Goal: Task Accomplishment & Management: Use online tool/utility

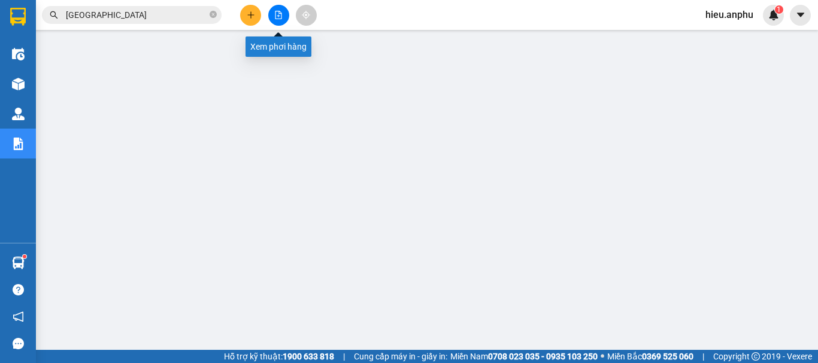
click at [279, 11] on icon "file-add" at bounding box center [278, 15] width 7 height 8
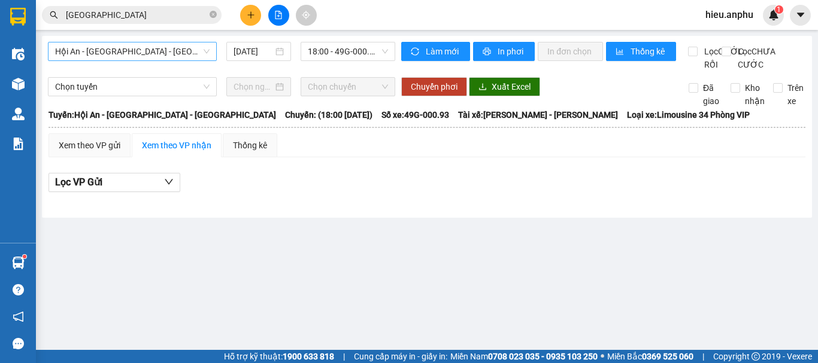
click at [130, 50] on span "Hội An - [GEOGRAPHIC_DATA] - [GEOGRAPHIC_DATA]" at bounding box center [132, 52] width 154 height 18
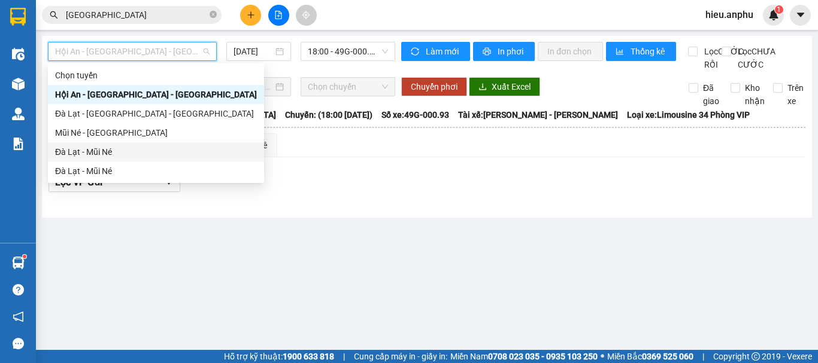
drag, startPoint x: 81, startPoint y: 153, endPoint x: 303, endPoint y: 68, distance: 237.3
click at [89, 150] on div "Đà Lạt - Mũi Né" at bounding box center [156, 152] width 202 height 13
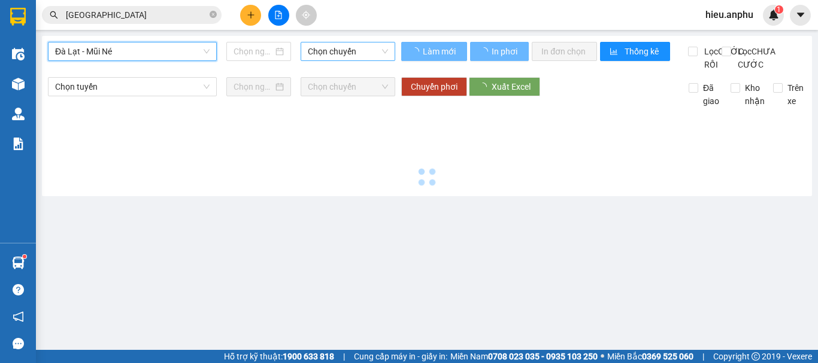
type input "[DATE]"
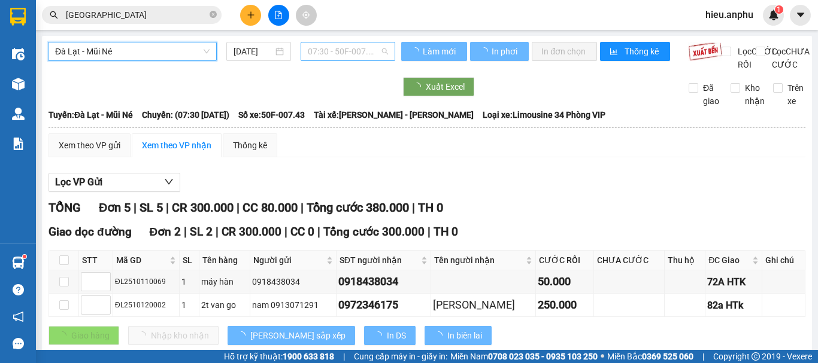
click at [350, 43] on span "07:30 - 50F-007.43" at bounding box center [348, 52] width 80 height 18
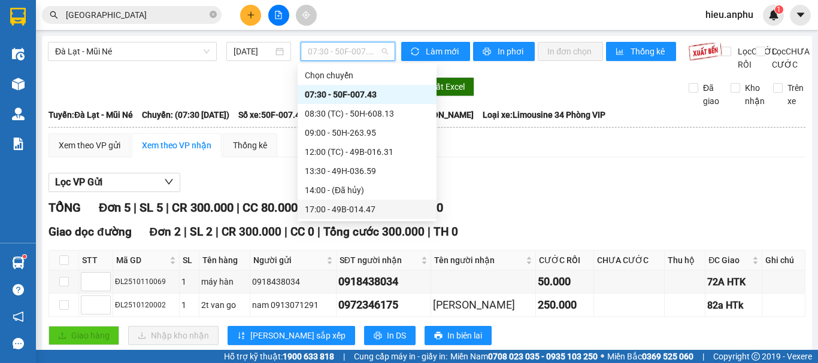
click at [320, 207] on div "17:00 - 49B-014.47" at bounding box center [367, 209] width 125 height 13
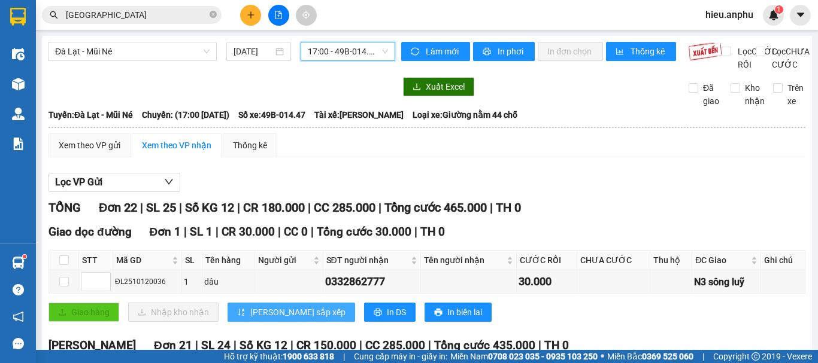
scroll to position [120, 0]
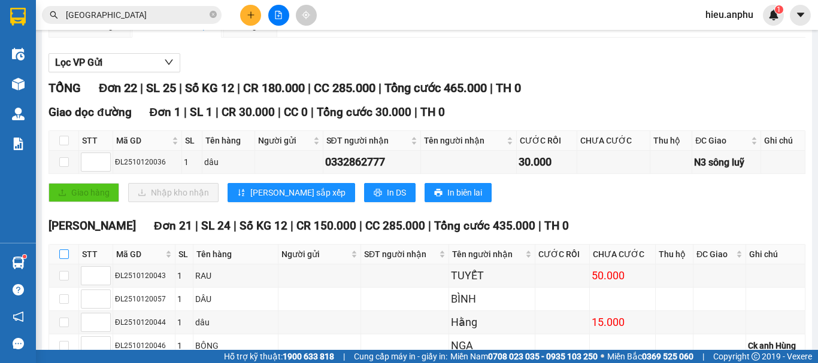
drag, startPoint x: 66, startPoint y: 267, endPoint x: 113, endPoint y: 245, distance: 51.7
click at [66, 259] on input "checkbox" at bounding box center [64, 255] width 10 height 10
checkbox input "true"
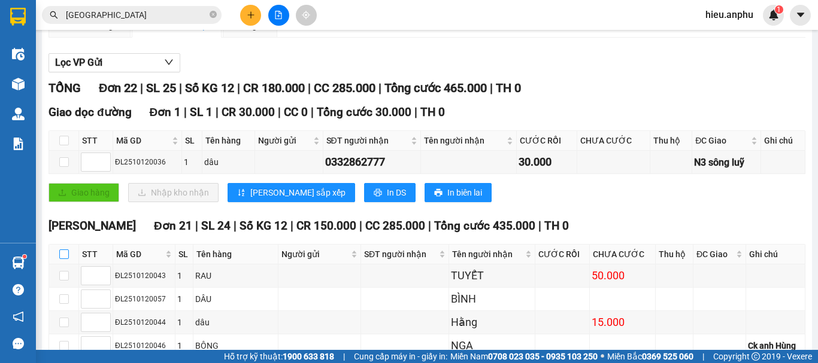
checkbox input "true"
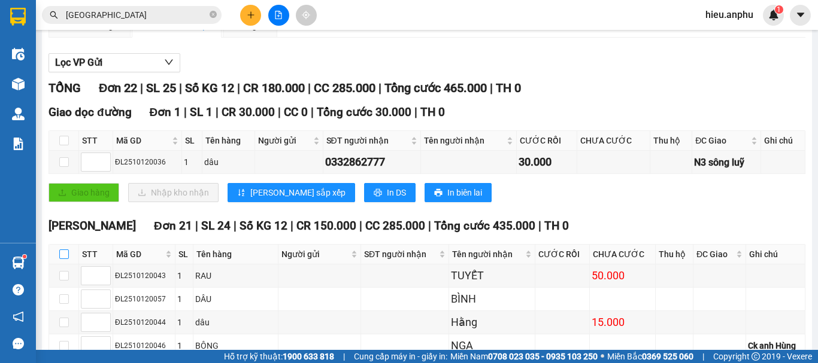
checkbox input "true"
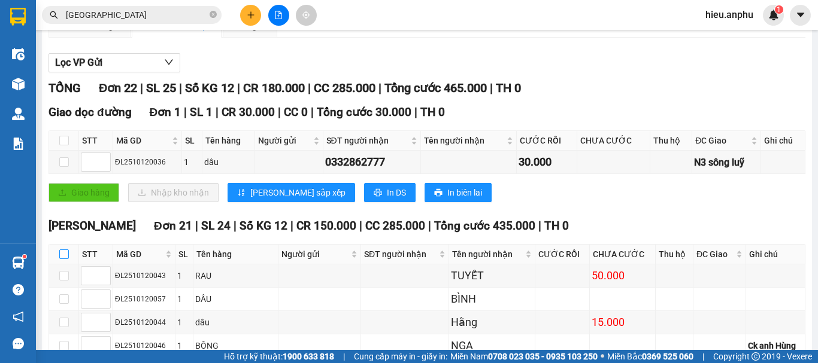
checkbox input "true"
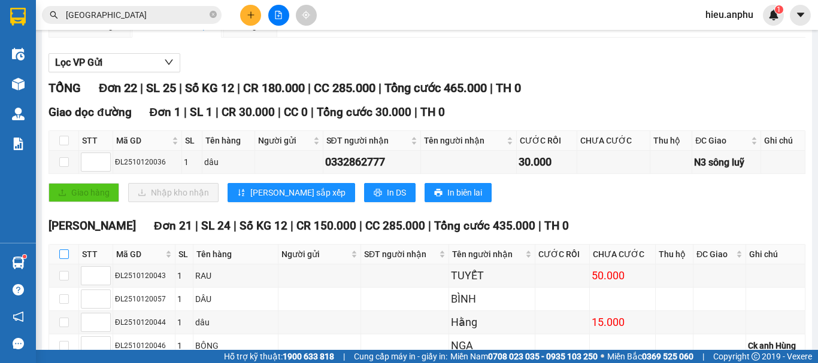
checkbox input "true"
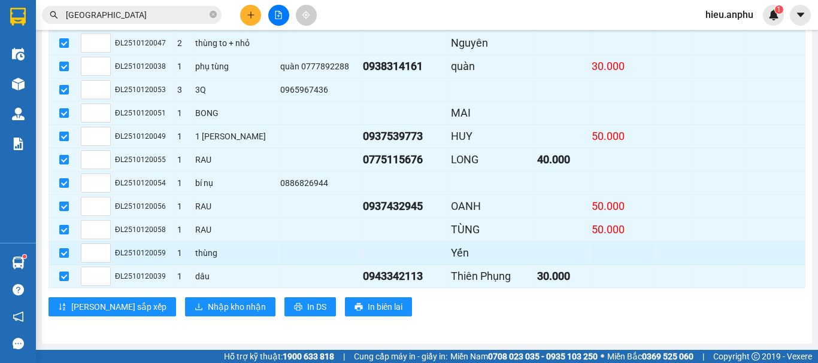
scroll to position [599, 0]
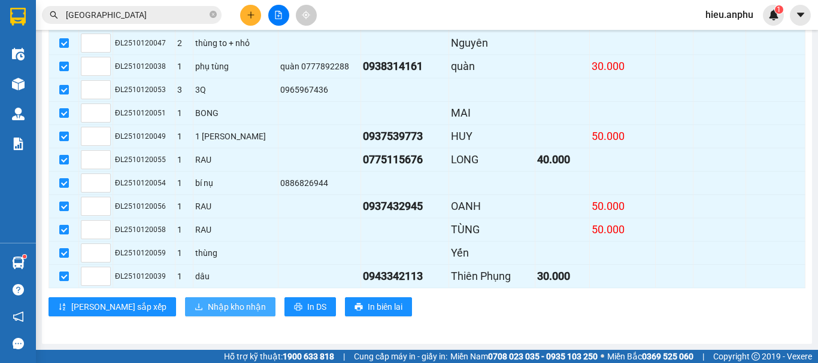
click at [208, 311] on span "Nhập kho nhận" at bounding box center [237, 307] width 58 height 13
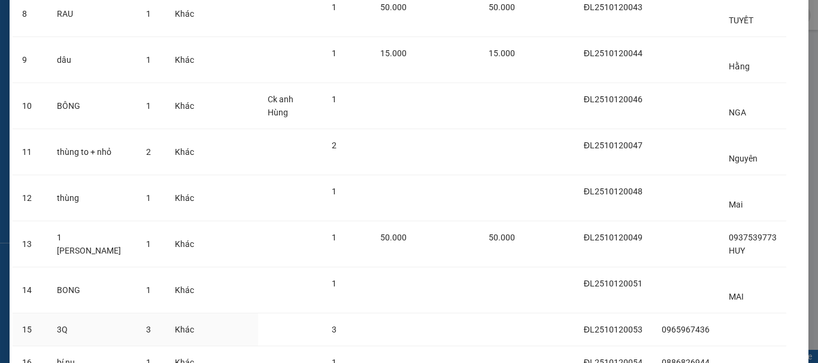
scroll to position [753, 0]
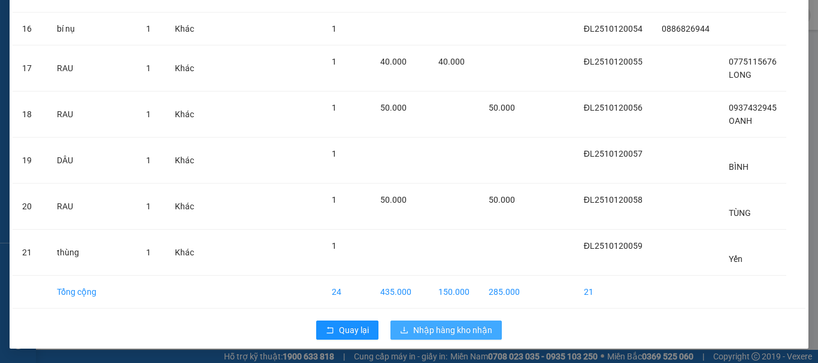
click at [466, 325] on span "Nhập hàng kho nhận" at bounding box center [452, 330] width 79 height 13
